Goal: Navigation & Orientation: Find specific page/section

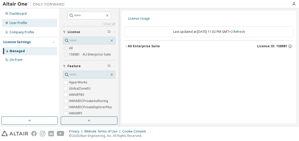
click at [18, 24] on div "User Profile" at bounding box center [19, 23] width 18 height 4
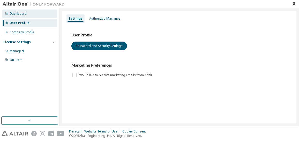
click at [23, 14] on div "Dashboard" at bounding box center [18, 14] width 17 height 4
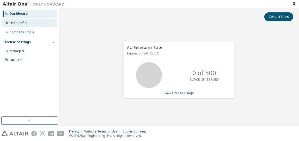
click at [21, 23] on div "User Profile" at bounding box center [19, 23] width 18 height 4
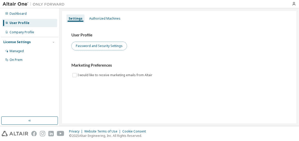
click at [81, 45] on button "Password and Security Settings" at bounding box center [99, 46] width 56 height 9
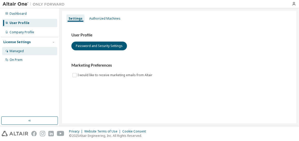
click at [19, 50] on div "Managed" at bounding box center [17, 51] width 14 height 4
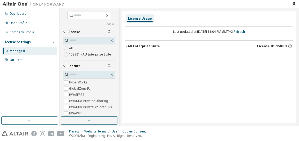
click at [126, 46] on icon "button" at bounding box center [126, 46] width 3 height 3
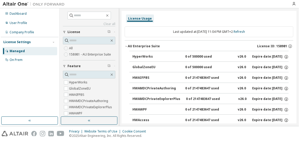
click at [127, 45] on icon "button" at bounding box center [126, 46] width 3 height 3
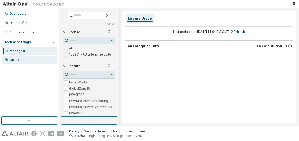
click at [26, 58] on div "On Prem" at bounding box center [29, 60] width 55 height 8
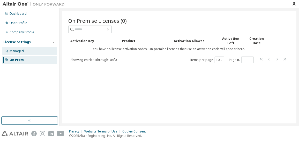
click at [21, 50] on div "Managed" at bounding box center [17, 51] width 14 height 4
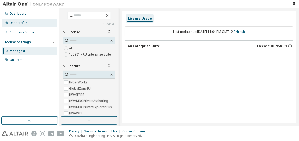
click at [16, 21] on div "User Profile" at bounding box center [19, 23] width 18 height 4
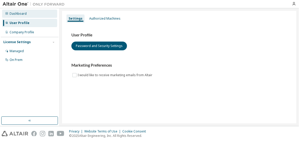
click at [18, 13] on div "Dashboard" at bounding box center [18, 14] width 17 height 4
